Goal: Navigation & Orientation: Find specific page/section

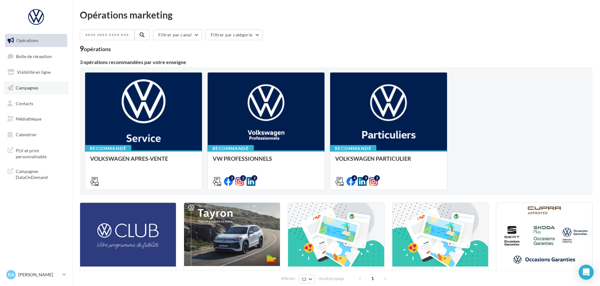
click at [22, 85] on link "Campagnes" at bounding box center [36, 87] width 65 height 13
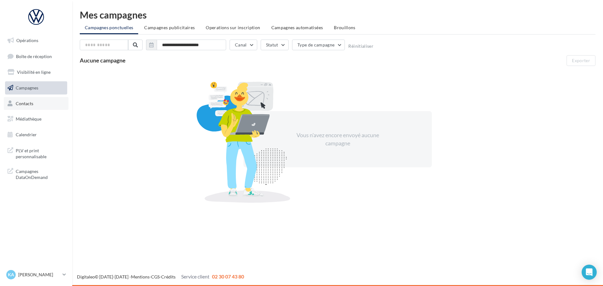
click at [32, 102] on span "Contacts" at bounding box center [25, 103] width 18 height 5
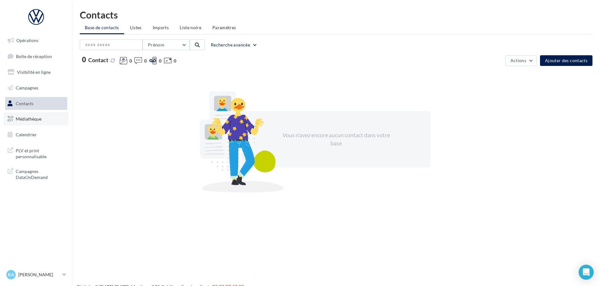
click at [30, 120] on span "Médiathèque" at bounding box center [29, 118] width 26 height 5
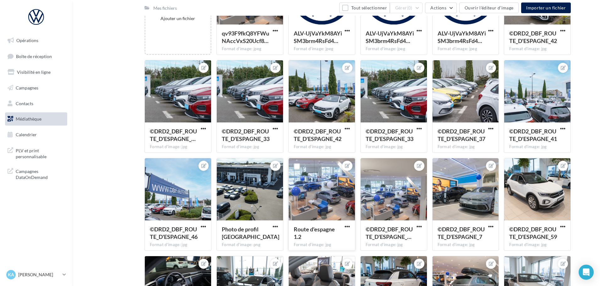
scroll to position [183, 0]
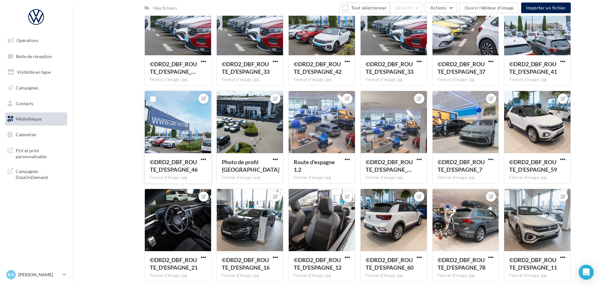
click at [177, 114] on div at bounding box center [178, 122] width 66 height 63
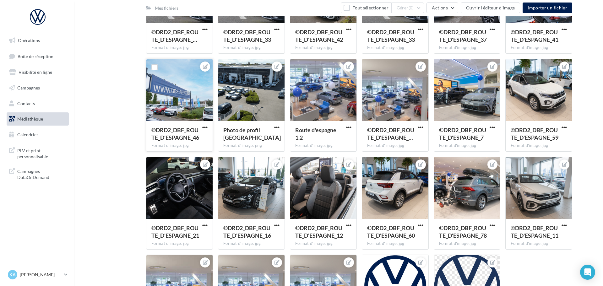
scroll to position [245, 0]
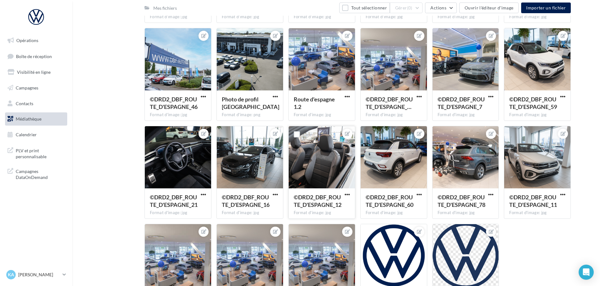
click at [319, 161] on div at bounding box center [322, 157] width 66 height 63
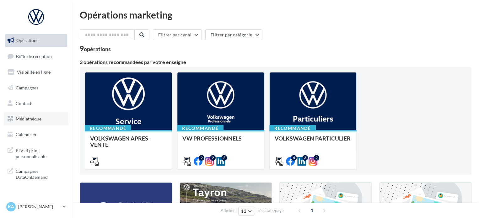
click at [34, 117] on span "Médiathèque" at bounding box center [29, 118] width 26 height 5
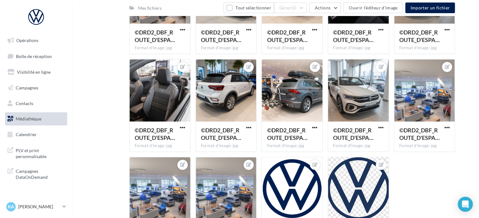
scroll to position [459, 0]
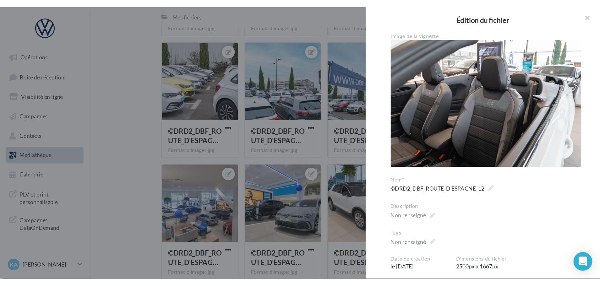
scroll to position [245, 0]
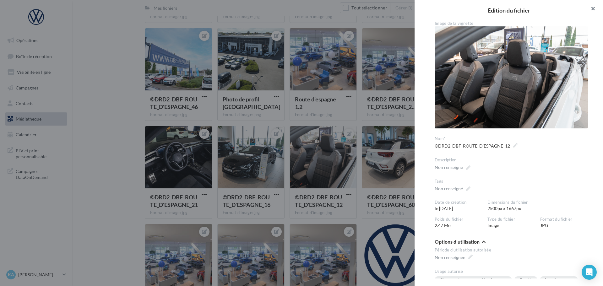
drag, startPoint x: 589, startPoint y: 8, endPoint x: 584, endPoint y: 10, distance: 5.9
click at [482, 8] on button "button" at bounding box center [590, 9] width 25 height 19
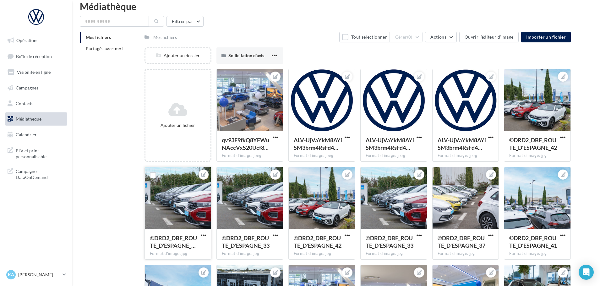
scroll to position [0, 0]
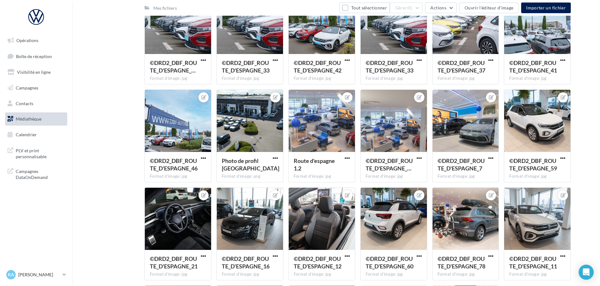
scroll to position [251, 0]
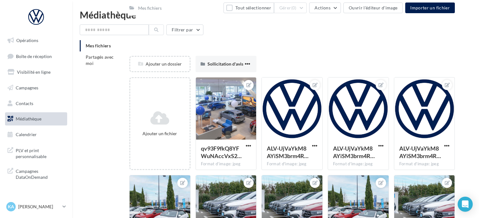
scroll to position [459, 0]
